Goal: Transaction & Acquisition: Purchase product/service

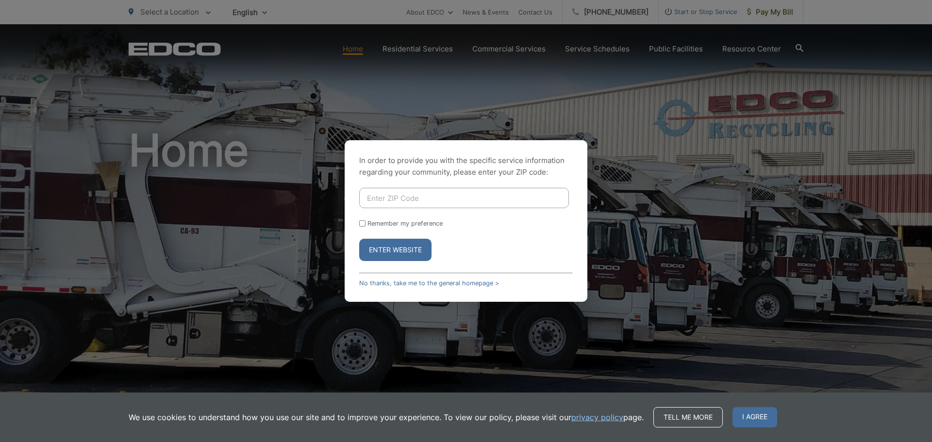
click at [417, 198] on input "Enter ZIP Code" at bounding box center [464, 198] width 210 height 20
click at [399, 197] on input "Enter ZIP Code" at bounding box center [464, 198] width 210 height 20
type input "91977"
click at [380, 221] on label "Remember my preference" at bounding box center [405, 223] width 75 height 7
click at [366, 221] on input "Remember my preference" at bounding box center [362, 223] width 6 height 6
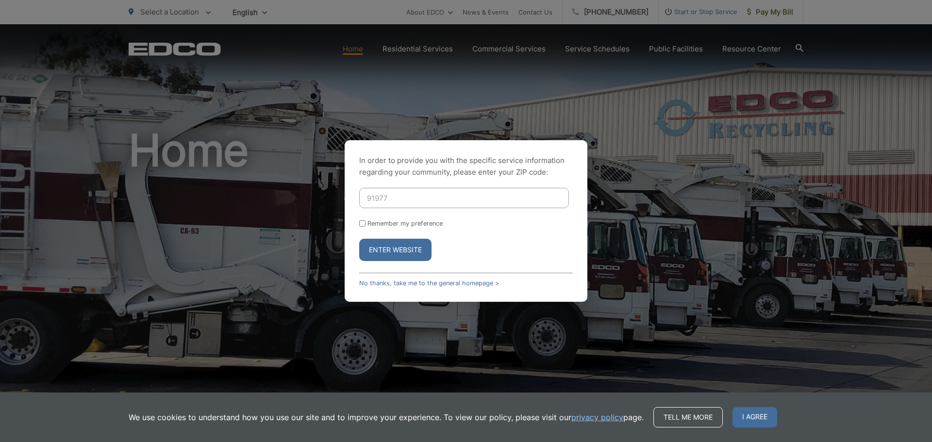
checkbox input "true"
drag, startPoint x: 393, startPoint y: 253, endPoint x: 400, endPoint y: 259, distance: 9.0
click at [393, 254] on button "Enter Website" at bounding box center [395, 250] width 72 height 22
click at [384, 244] on button "Enter Website" at bounding box center [395, 250] width 72 height 22
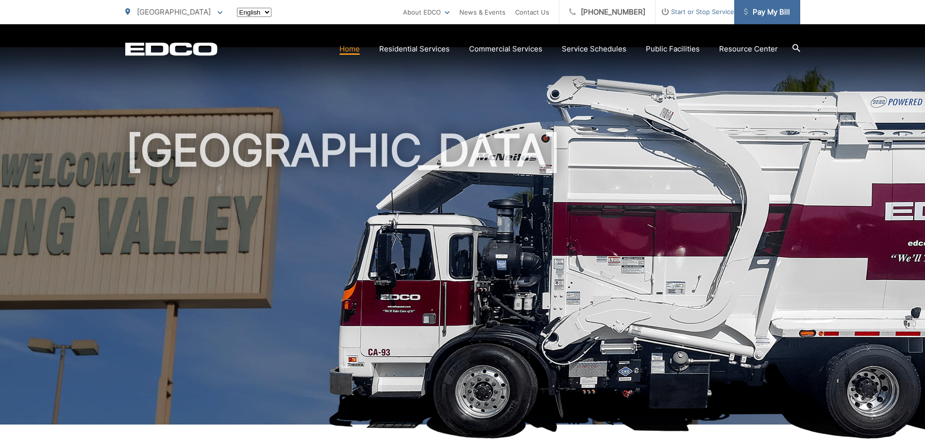
click at [760, 17] on span "Pay My Bill" at bounding box center [767, 12] width 46 height 12
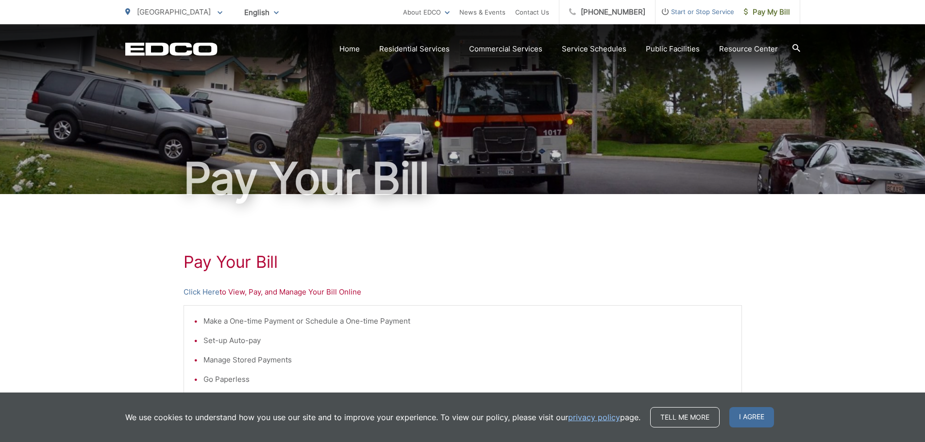
scroll to position [49, 0]
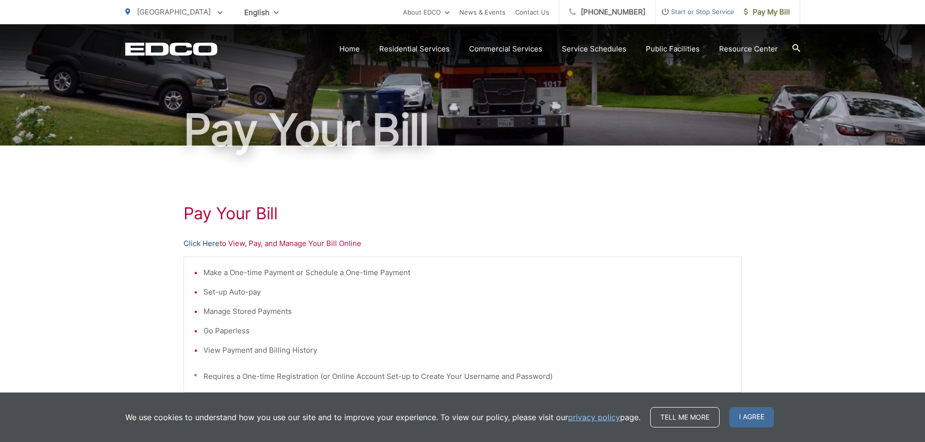
click at [208, 244] on link "Click Here" at bounding box center [202, 244] width 36 height 12
